Goal: Check status: Check status

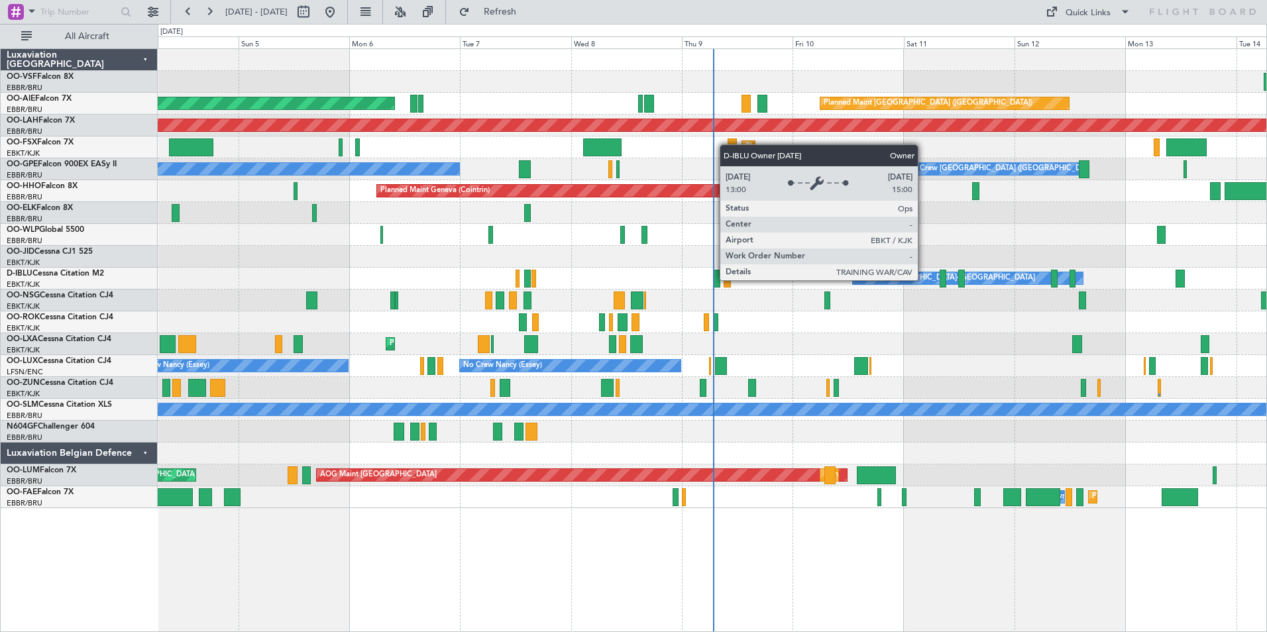
click at [924, 280] on div "Owner [GEOGRAPHIC_DATA]-[GEOGRAPHIC_DATA]" at bounding box center [945, 278] width 179 height 20
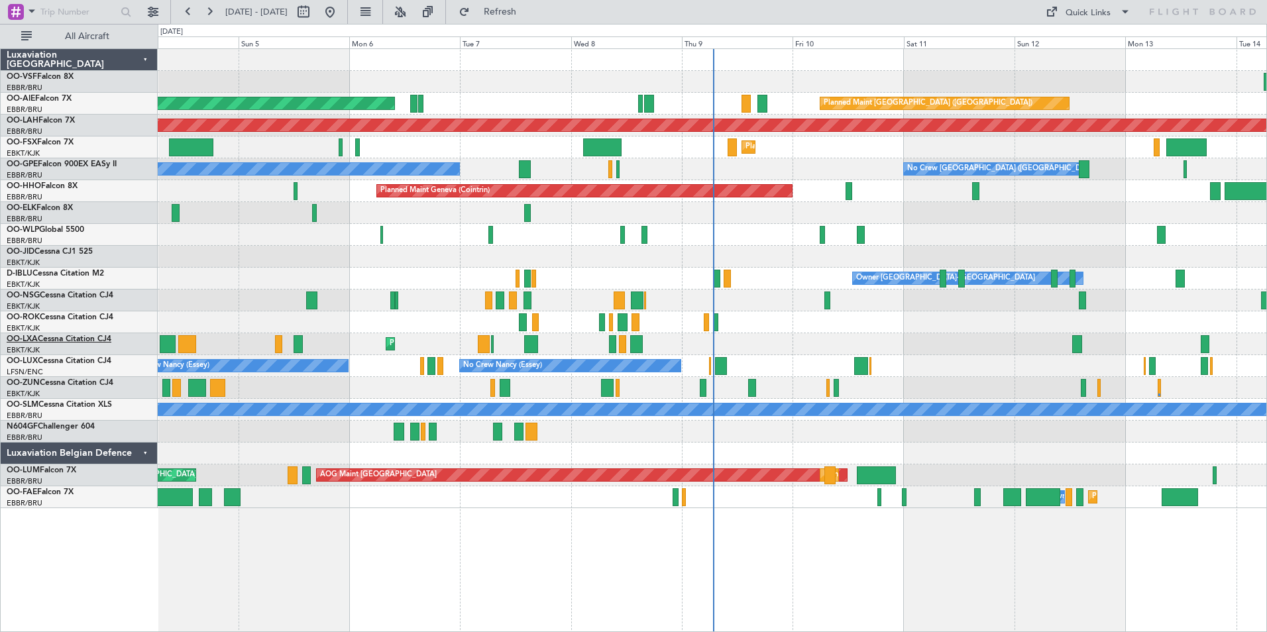
click at [50, 342] on link "OO-LXA Cessna Citation CJ4" at bounding box center [59, 339] width 105 height 8
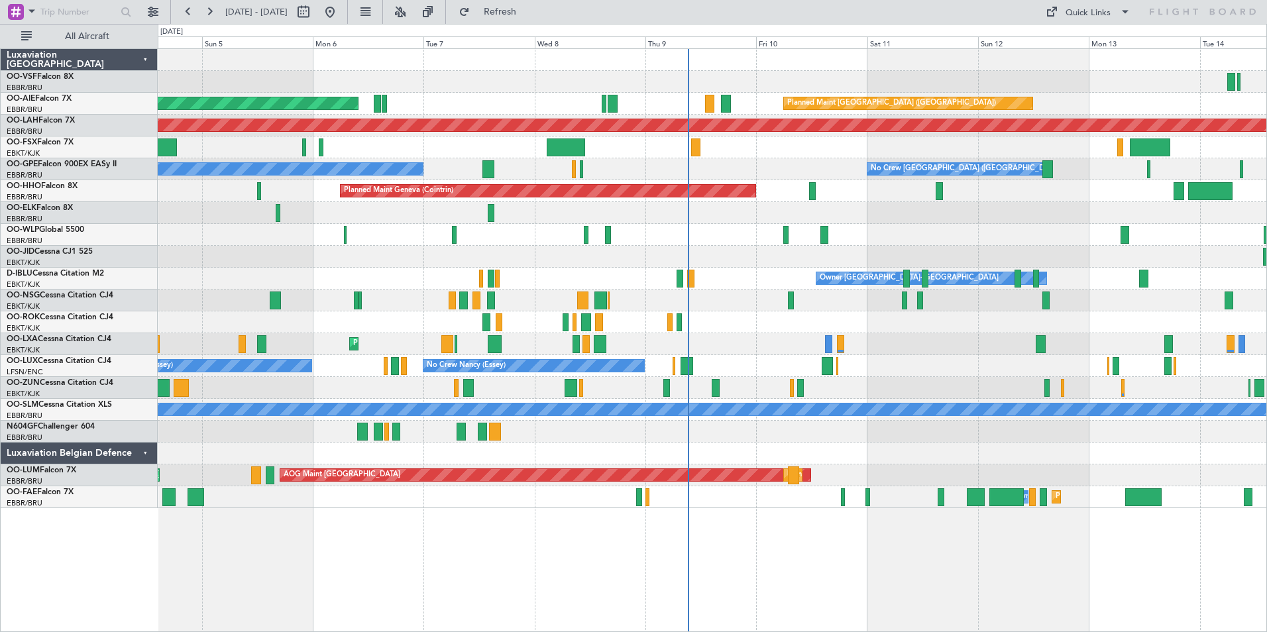
click at [659, 102] on div "Planned Maint [GEOGRAPHIC_DATA] ([GEOGRAPHIC_DATA]) Unplanned Maint [GEOGRAPHIC…" at bounding box center [712, 104] width 1109 height 22
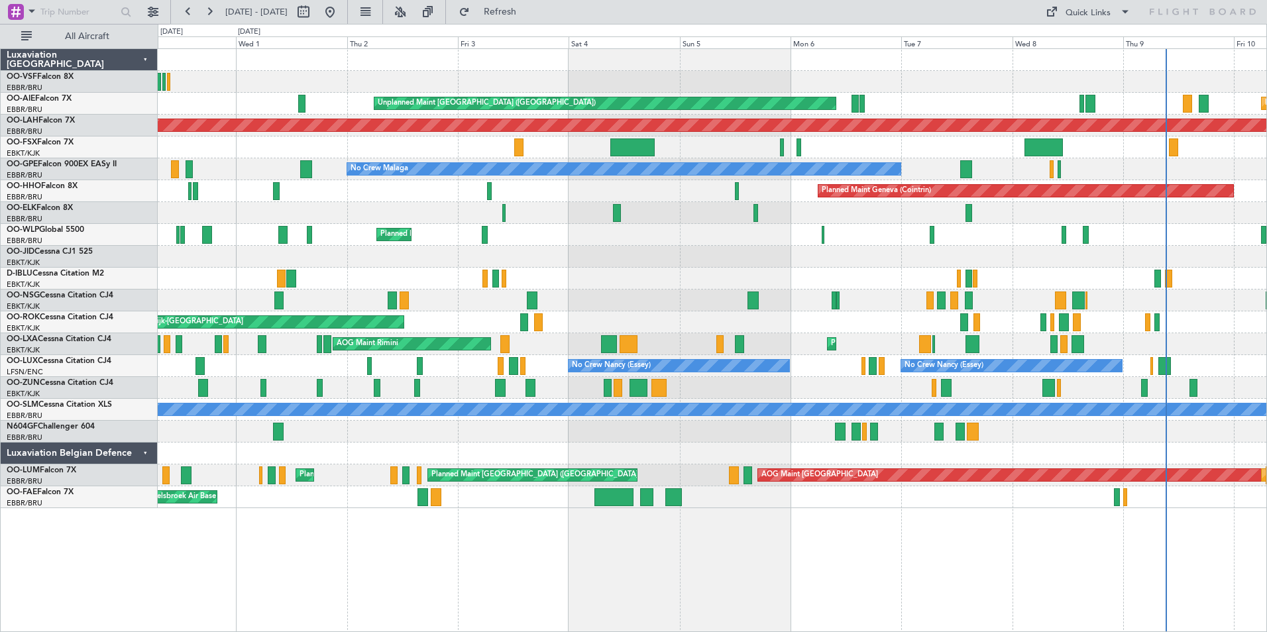
click at [938, 100] on div "Planned Maint [GEOGRAPHIC_DATA] ([GEOGRAPHIC_DATA]) Unplanned Maint [GEOGRAPHIC…" at bounding box center [712, 104] width 1109 height 22
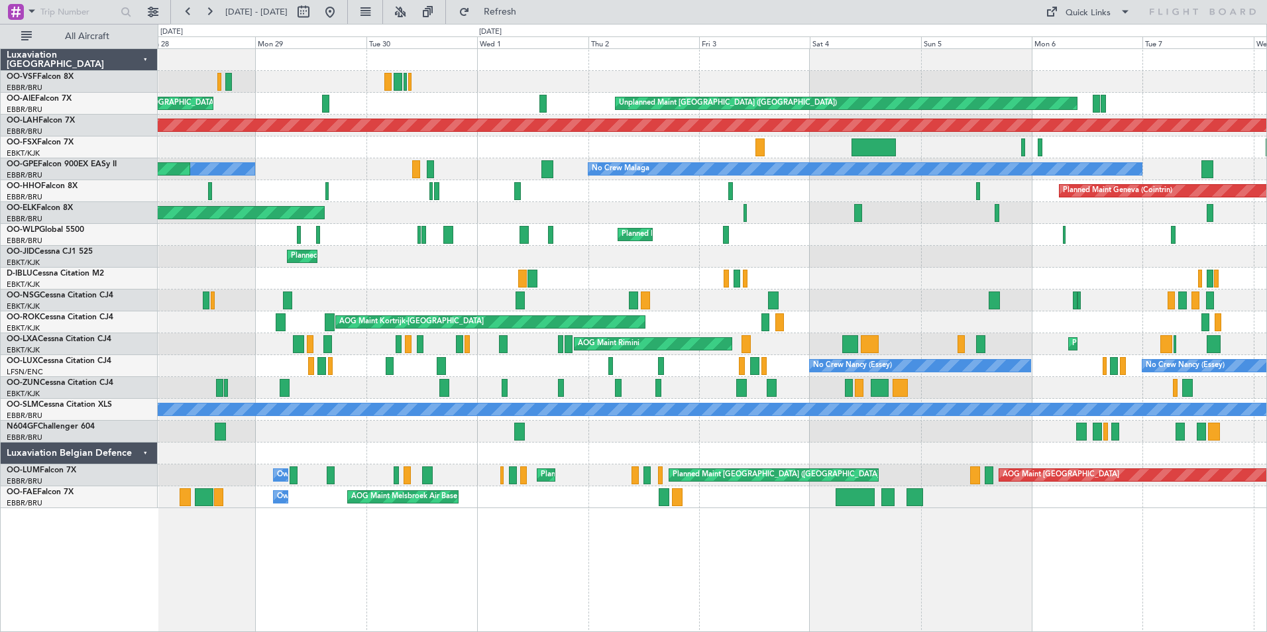
click at [528, 103] on div "Unplanned Maint [GEOGRAPHIC_DATA] ([GEOGRAPHIC_DATA]) Planned Maint [GEOGRAPHIC…" at bounding box center [712, 104] width 1109 height 22
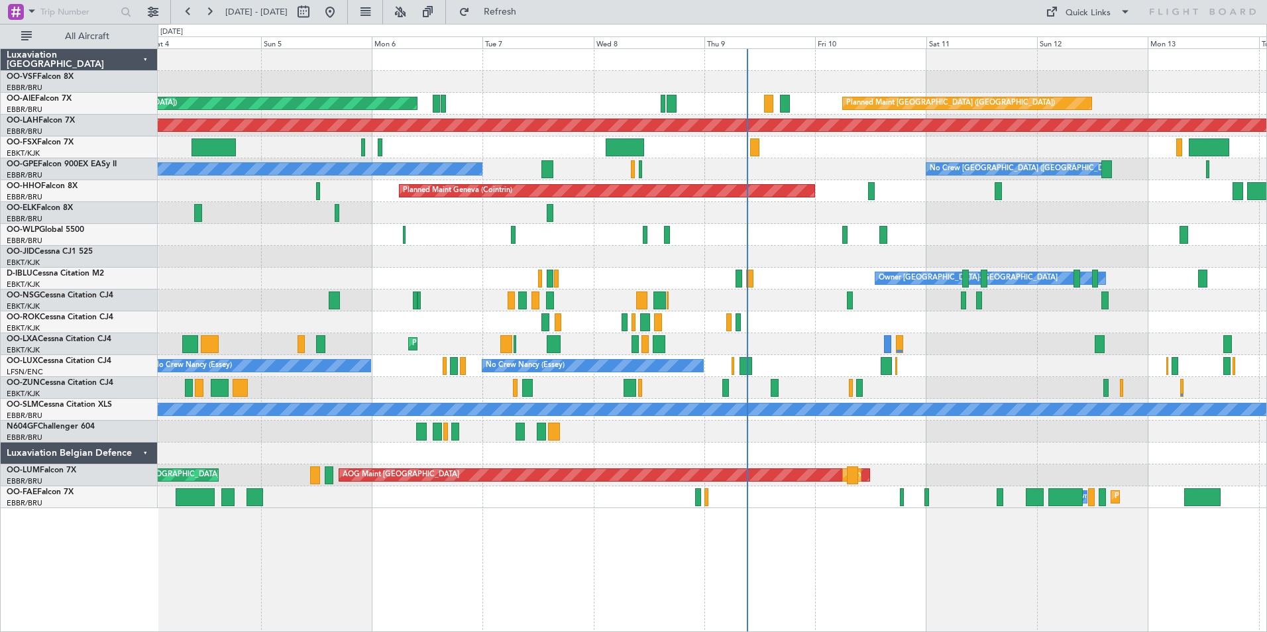
click at [504, 98] on div "Unplanned Maint [GEOGRAPHIC_DATA] ([GEOGRAPHIC_DATA]) Planned Maint [GEOGRAPHIC…" at bounding box center [712, 104] width 1109 height 22
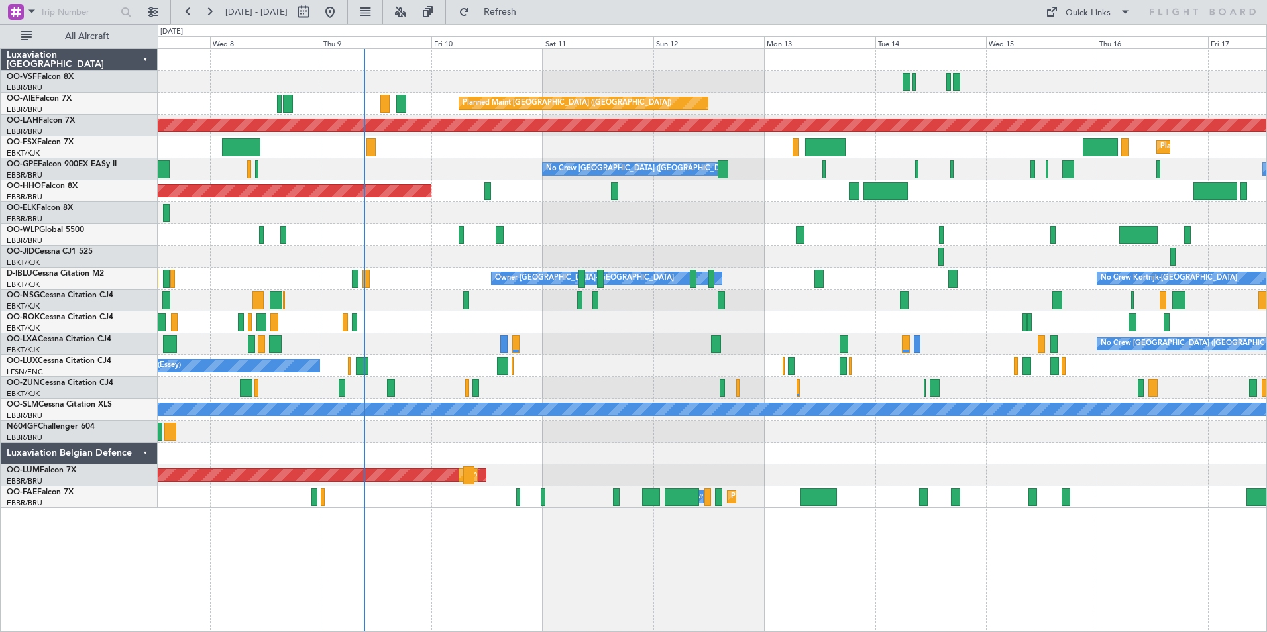
click at [508, 153] on div "Planned Maint Kortrijk-[GEOGRAPHIC_DATA]" at bounding box center [712, 148] width 1109 height 22
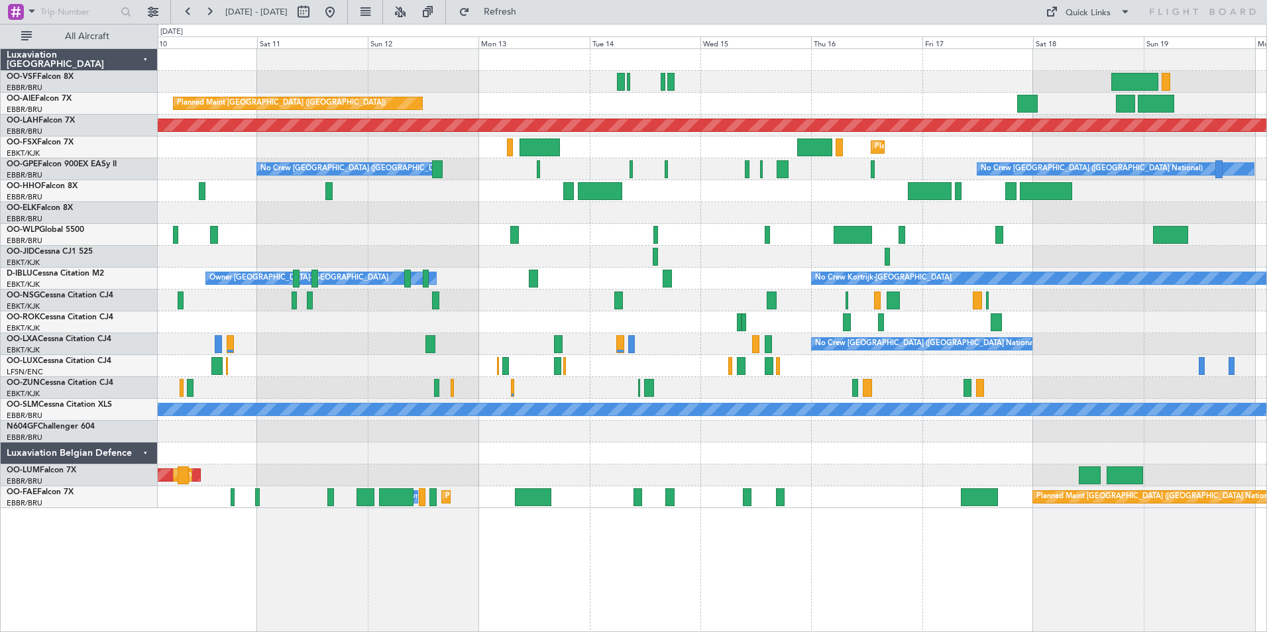
click at [714, 154] on div "Planned Maint Kortrijk-[GEOGRAPHIC_DATA]" at bounding box center [712, 148] width 1109 height 22
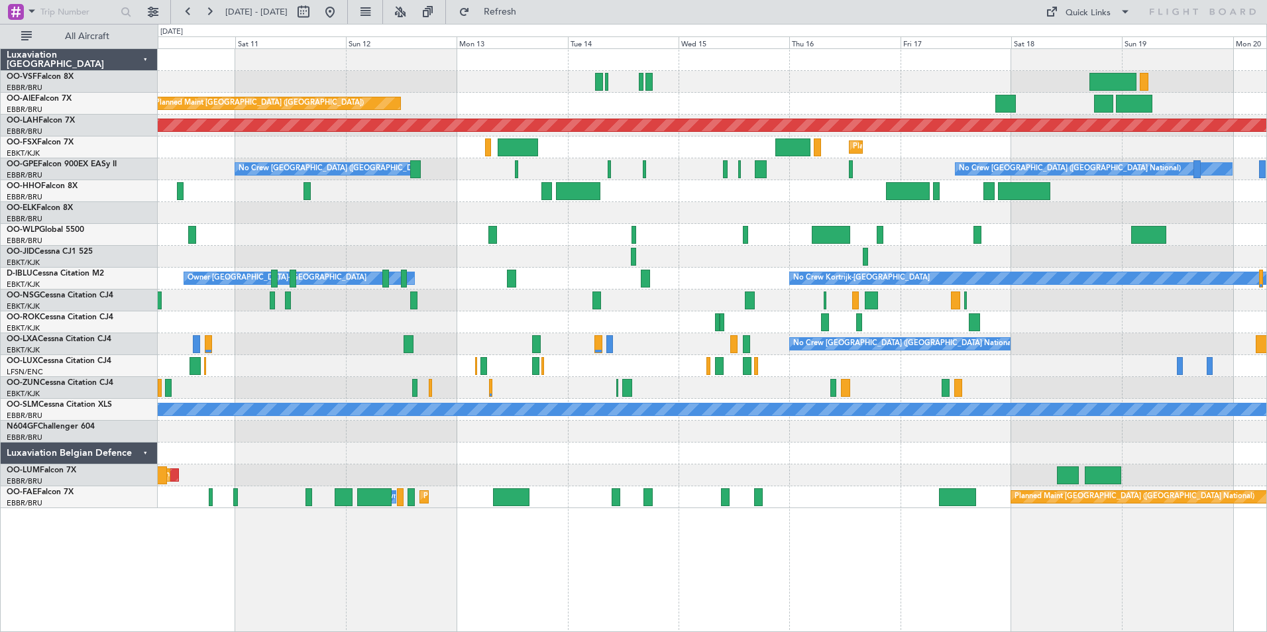
click at [984, 147] on div "Planned Maint Kortrijk-[GEOGRAPHIC_DATA]" at bounding box center [712, 148] width 1109 height 22
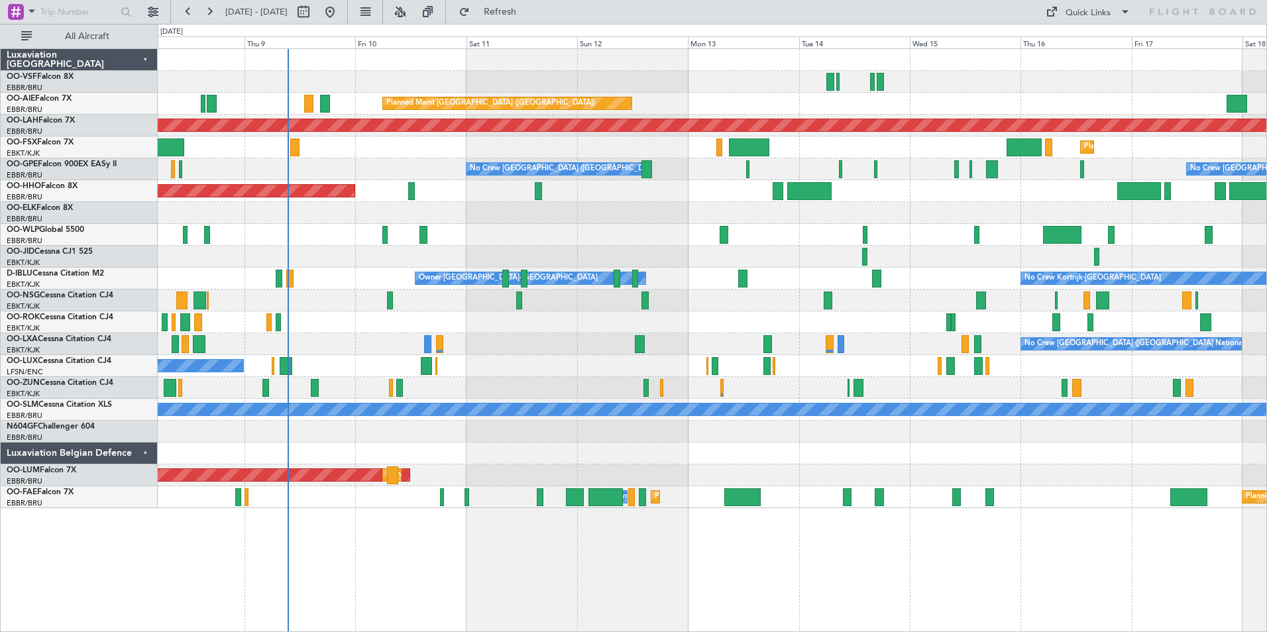
click at [421, 148] on div "Planned Maint Kortrijk-[GEOGRAPHIC_DATA]" at bounding box center [712, 148] width 1109 height 22
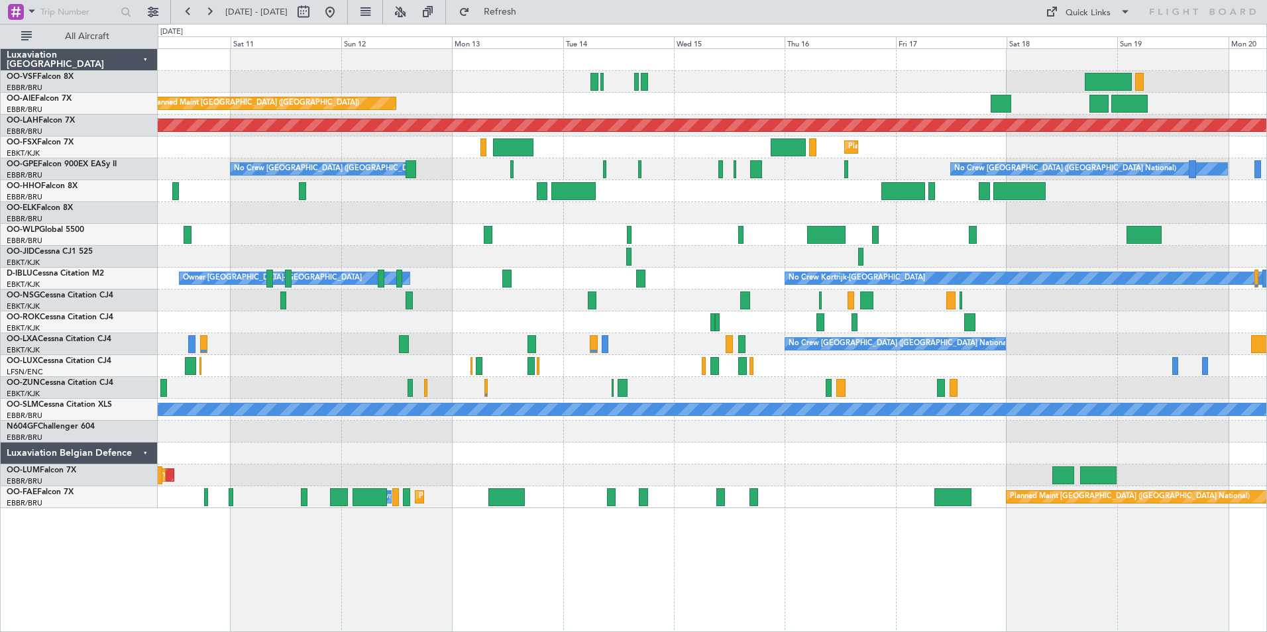
click at [1056, 118] on div "Planned Maint [GEOGRAPHIC_DATA] ([GEOGRAPHIC_DATA]) Planned [GEOGRAPHIC_DATA][P…" at bounding box center [712, 278] width 1109 height 459
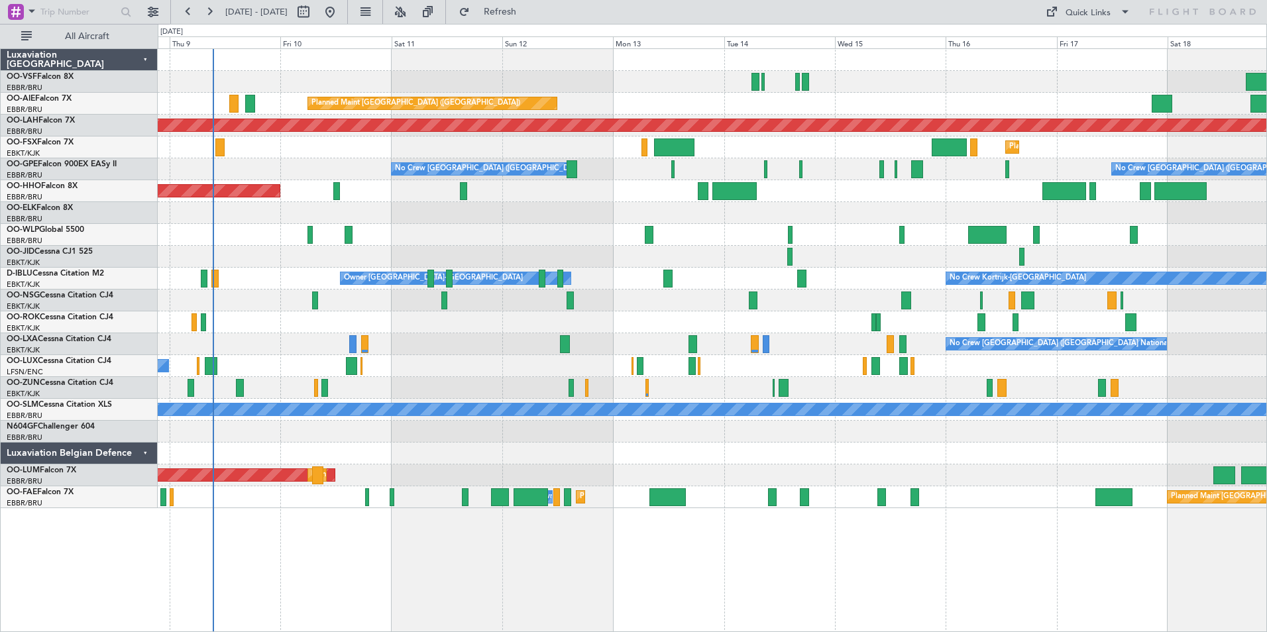
click at [1194, 96] on div "Planned Maint [GEOGRAPHIC_DATA] ([GEOGRAPHIC_DATA]) Unplanned Maint [GEOGRAPHIC…" at bounding box center [712, 104] width 1109 height 22
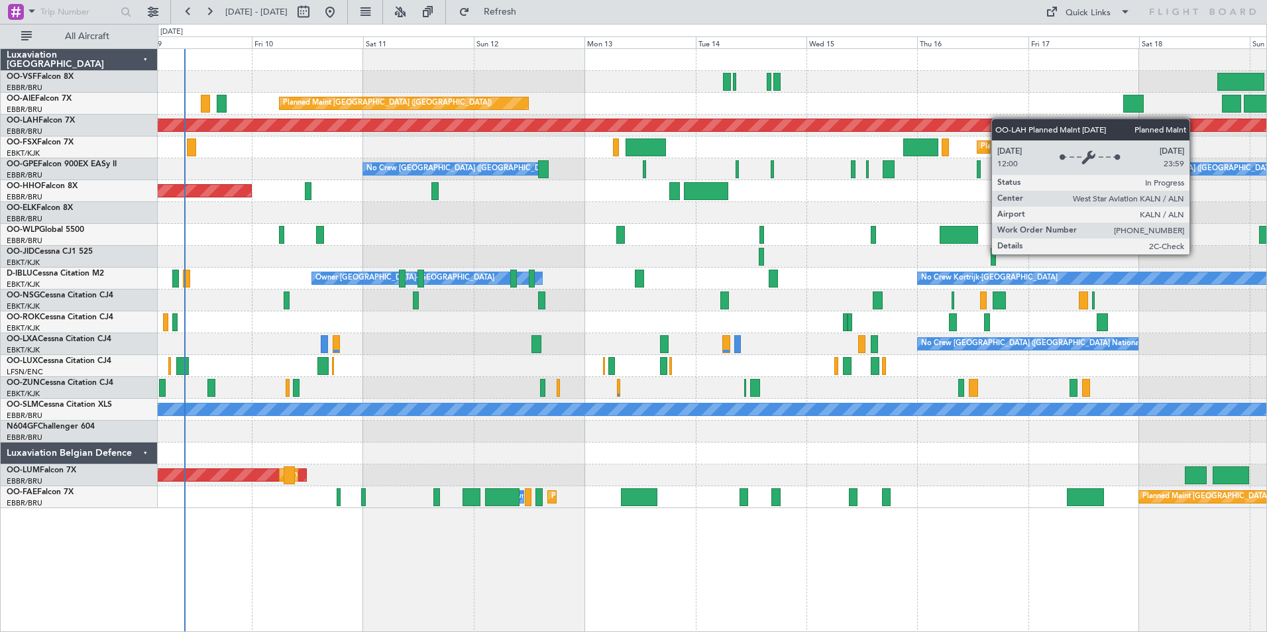
click at [995, 119] on div "Planned Maint [GEOGRAPHIC_DATA] ([GEOGRAPHIC_DATA]) Planned [GEOGRAPHIC_DATA][P…" at bounding box center [712, 278] width 1109 height 459
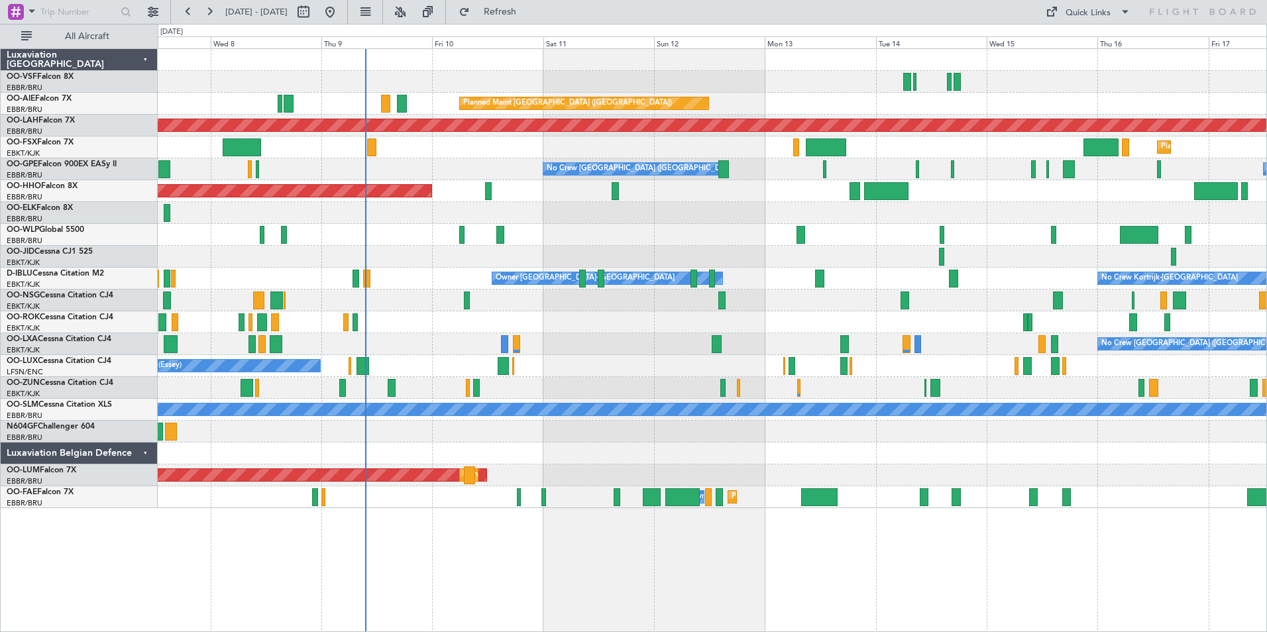
click at [401, 277] on div "Owner [GEOGRAPHIC_DATA]-[GEOGRAPHIC_DATA] No Crew Kortrijk-[GEOGRAPHIC_DATA]" at bounding box center [712, 279] width 1109 height 22
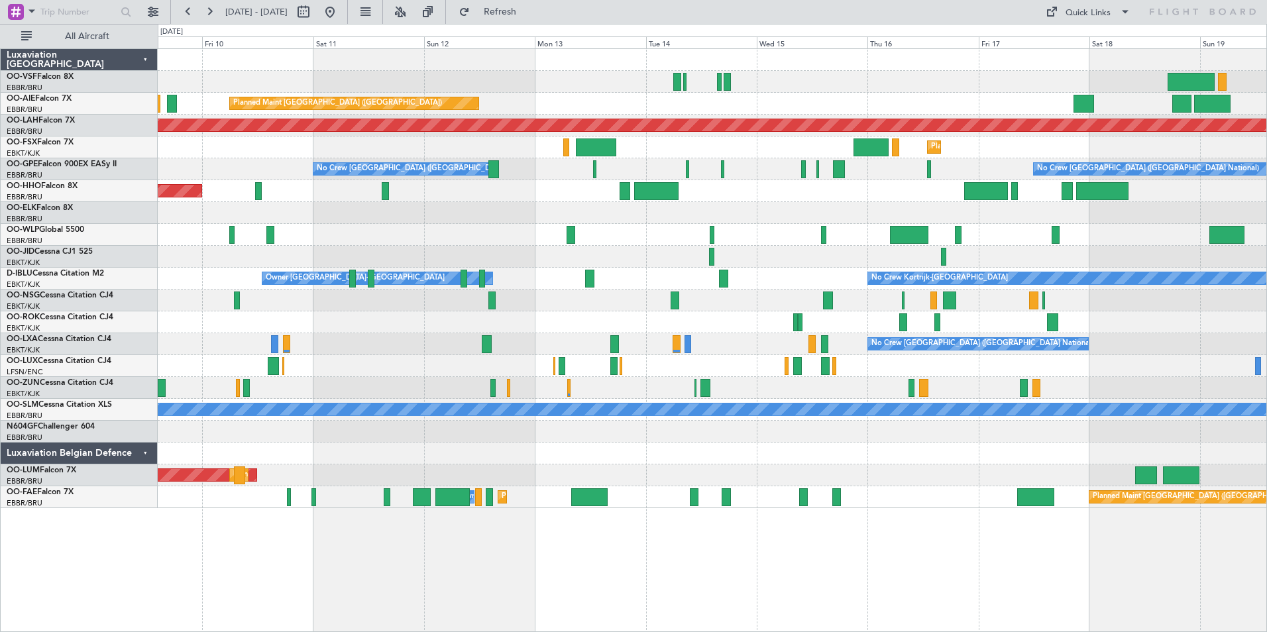
click at [876, 167] on div "No Crew [GEOGRAPHIC_DATA] ([GEOGRAPHIC_DATA] National) No Crew [GEOGRAPHIC_DATA…" at bounding box center [712, 169] width 1109 height 22
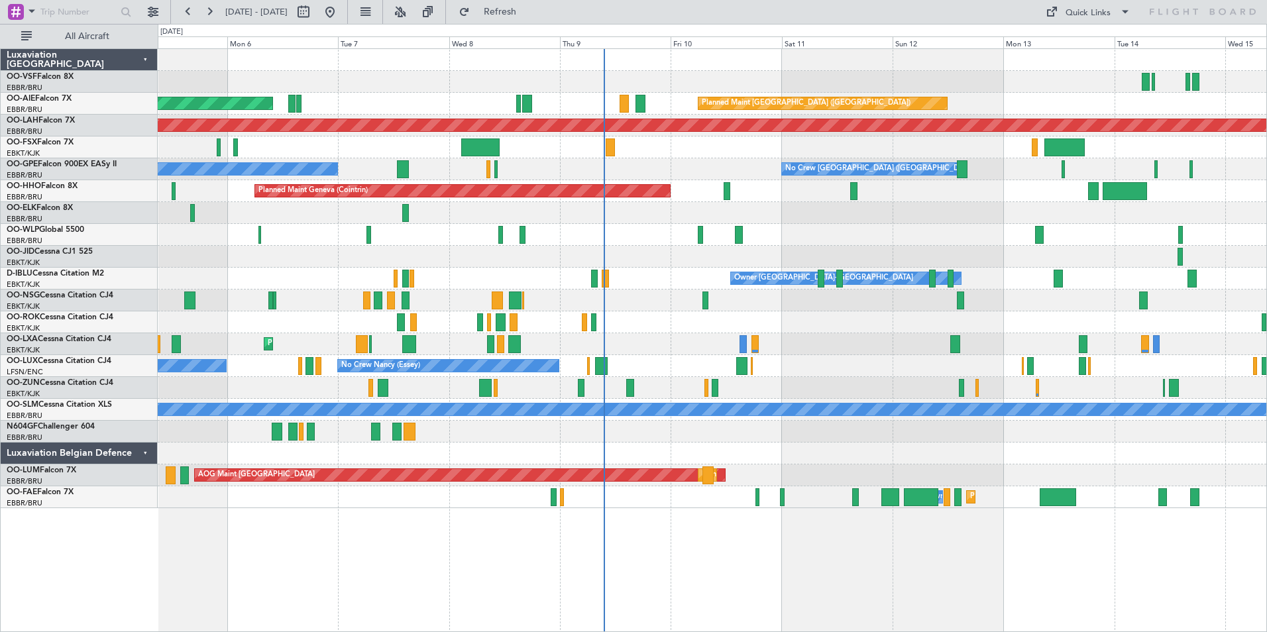
click at [726, 164] on div "No Crew [GEOGRAPHIC_DATA] ([GEOGRAPHIC_DATA] National) No Crew Malaga No Crew […" at bounding box center [712, 169] width 1109 height 22
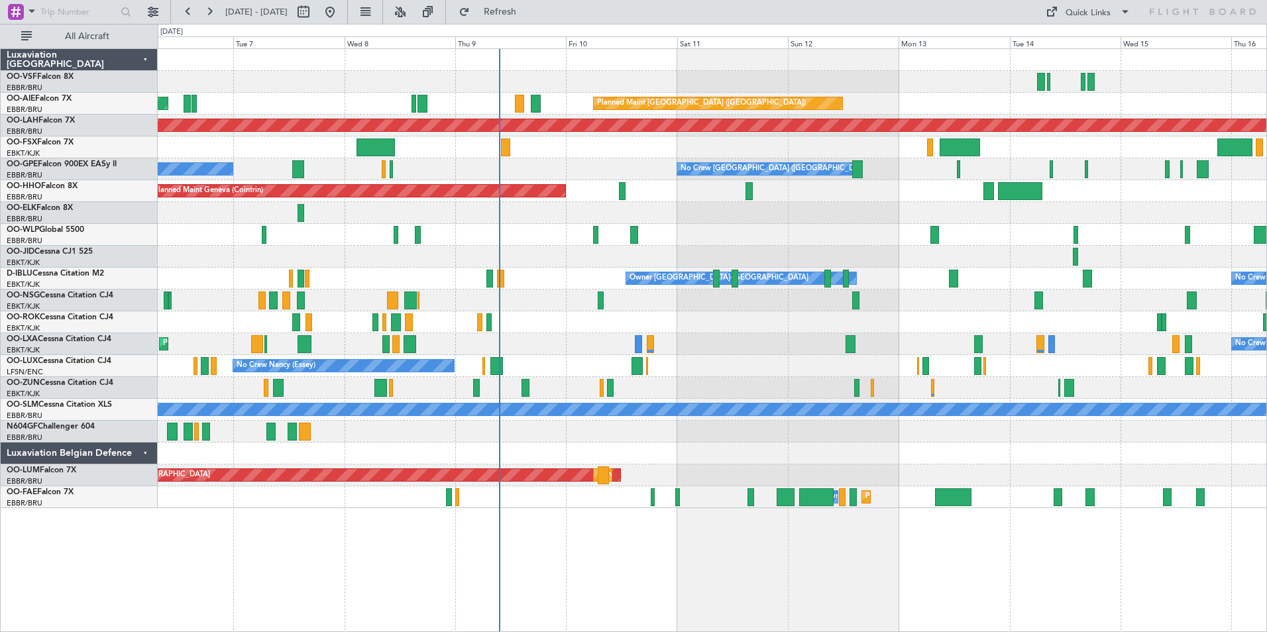
click at [615, 164] on div "No Crew [GEOGRAPHIC_DATA] ([GEOGRAPHIC_DATA] National) No Crew Malaga No Crew […" at bounding box center [712, 169] width 1109 height 22
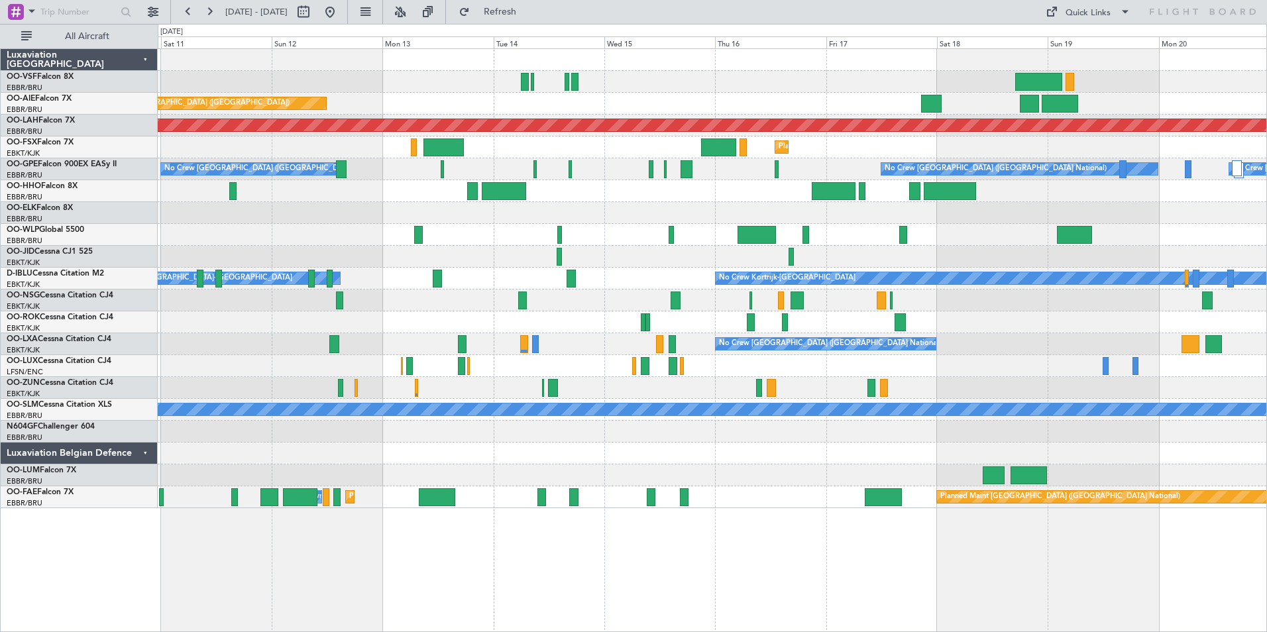
click at [383, 192] on div "Planned Maint Geneva (Cointrin)" at bounding box center [712, 191] width 1109 height 22
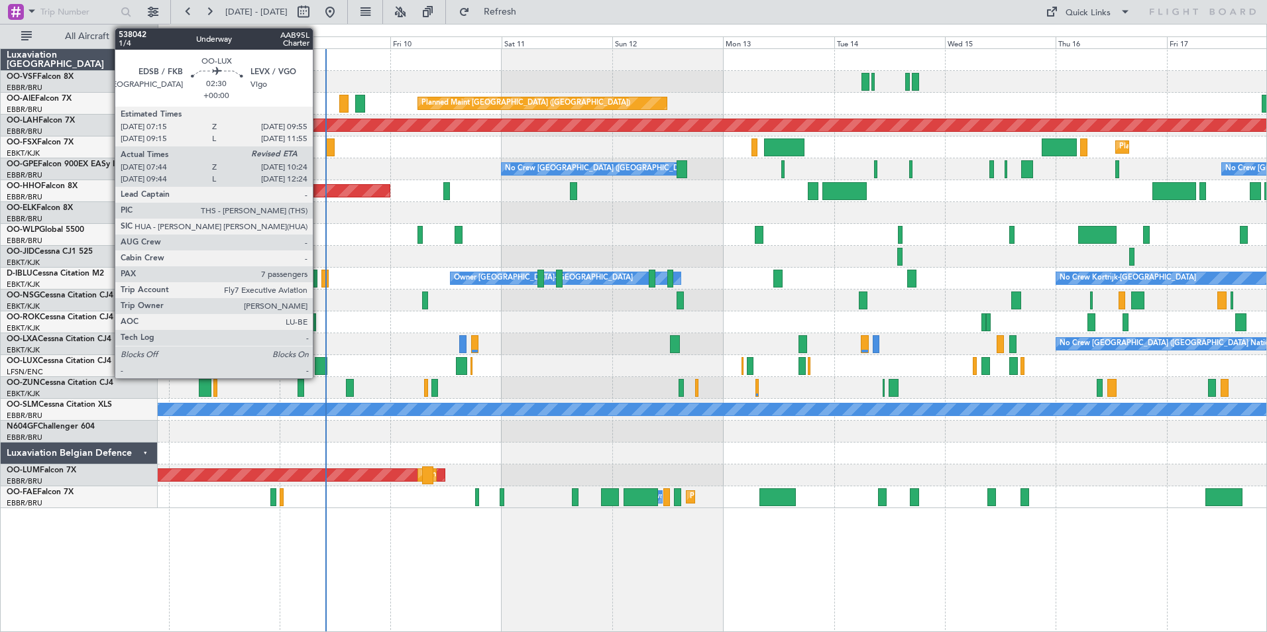
click at [319, 363] on div at bounding box center [321, 366] width 13 height 18
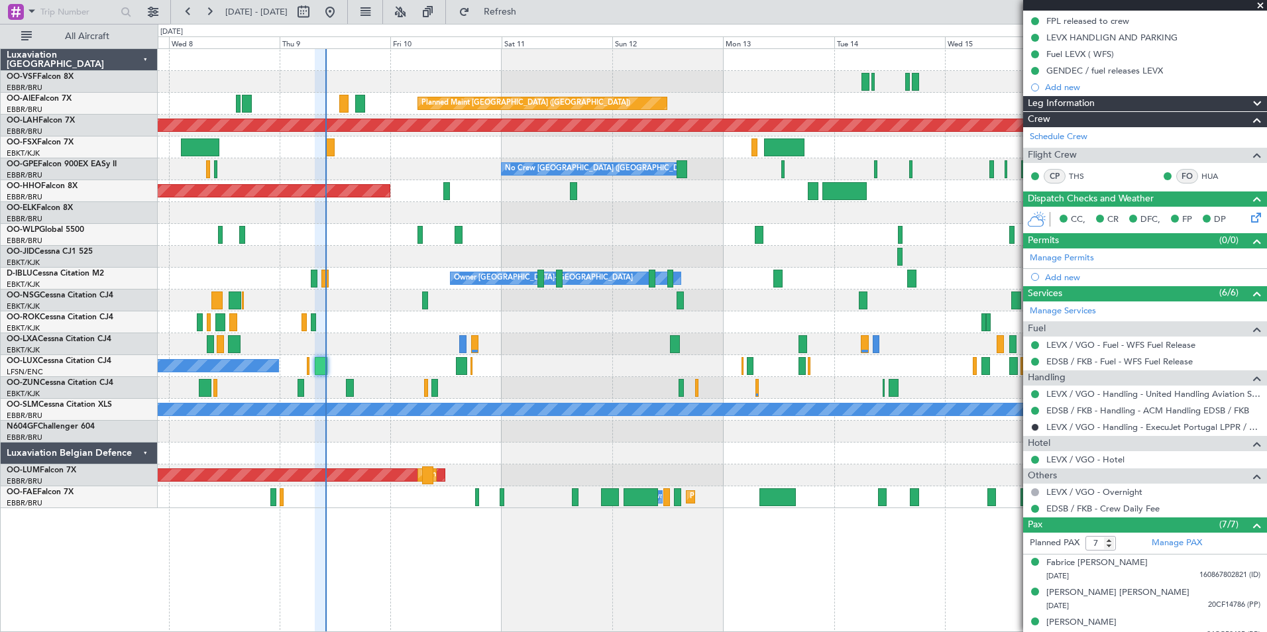
scroll to position [329, 0]
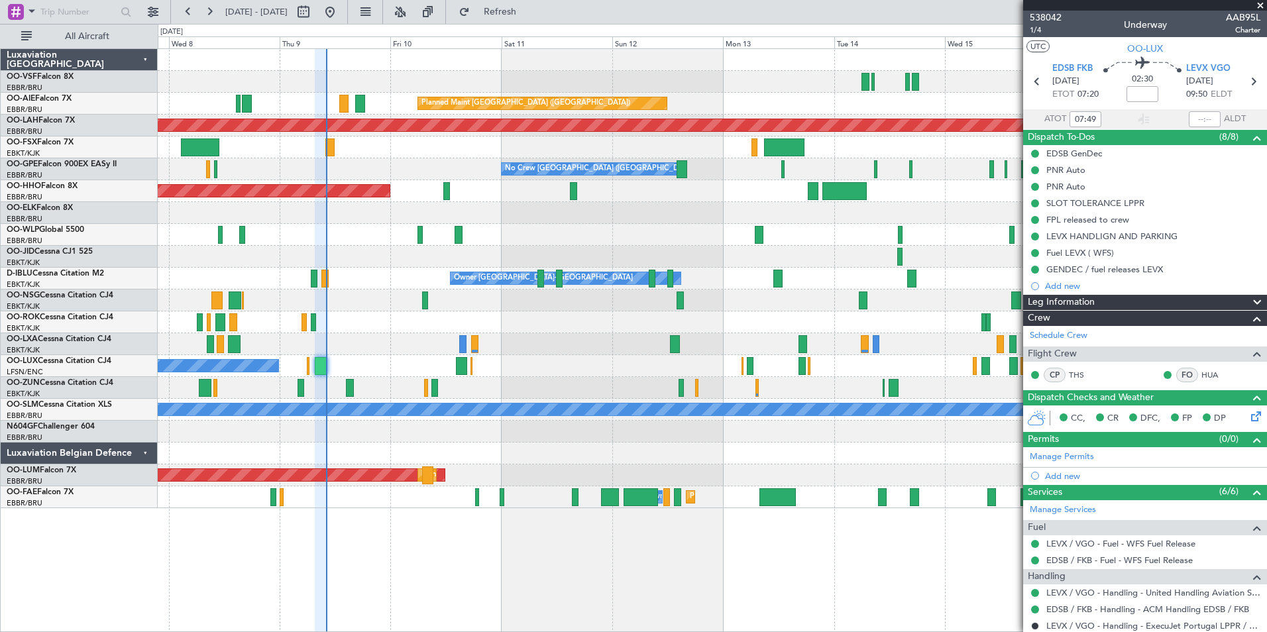
scroll to position [329, 0]
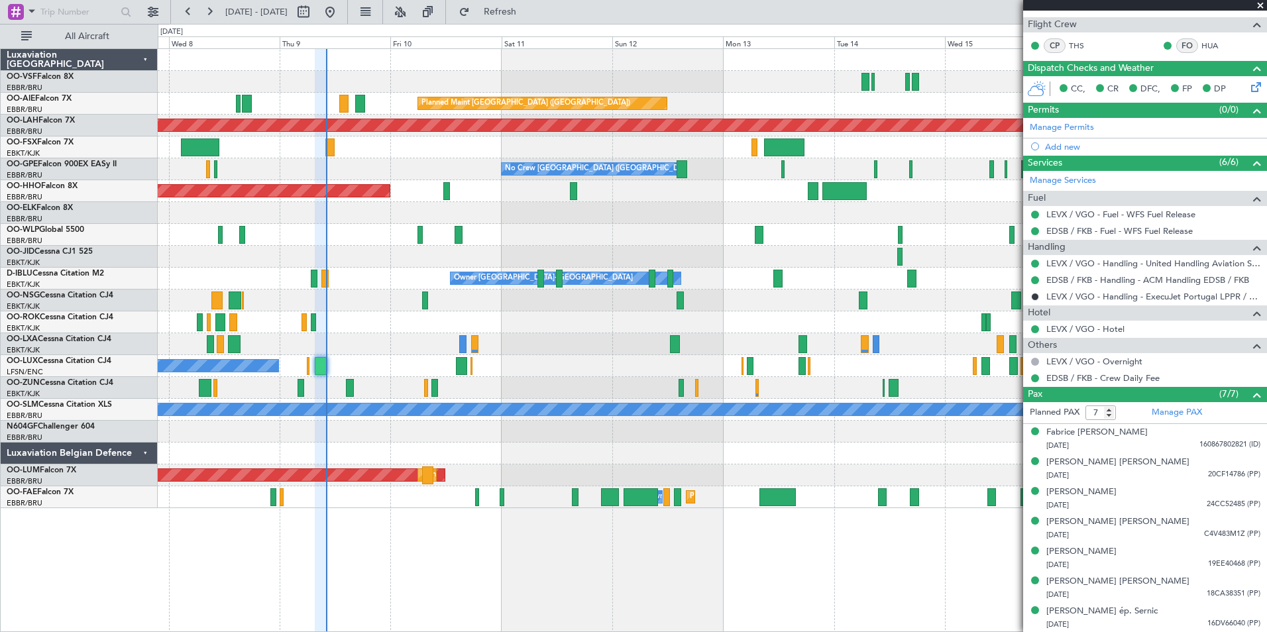
click at [1262, 4] on span at bounding box center [1260, 6] width 13 height 12
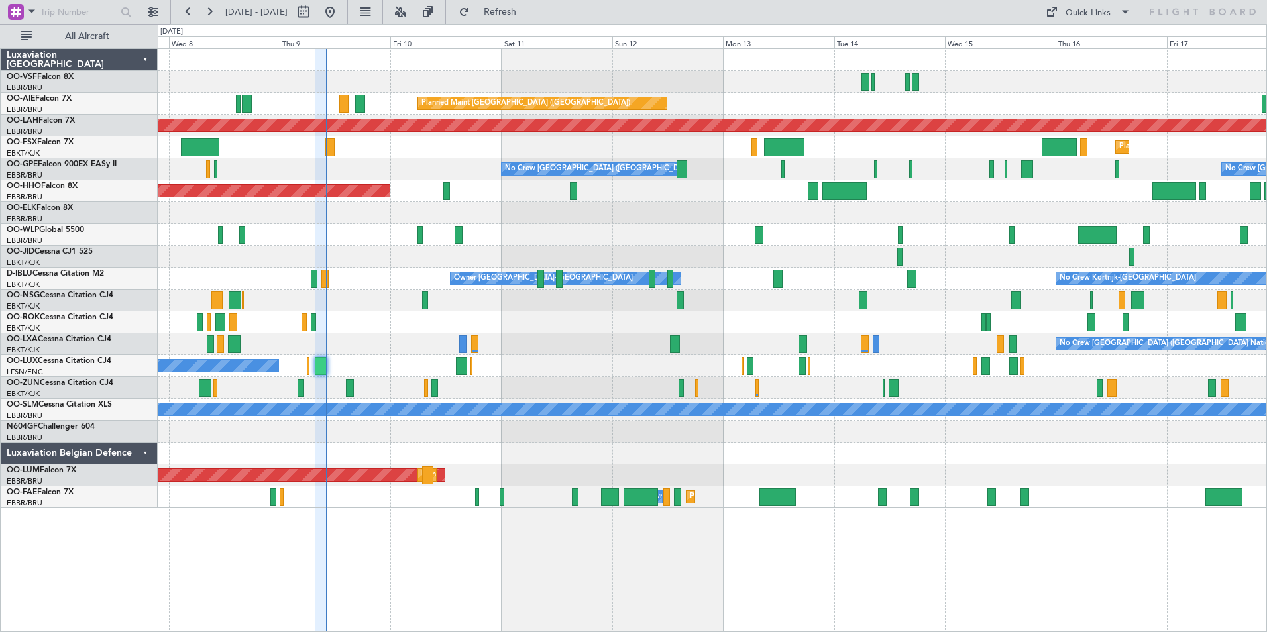
type input "0"
